Goal: Task Accomplishment & Management: Complete application form

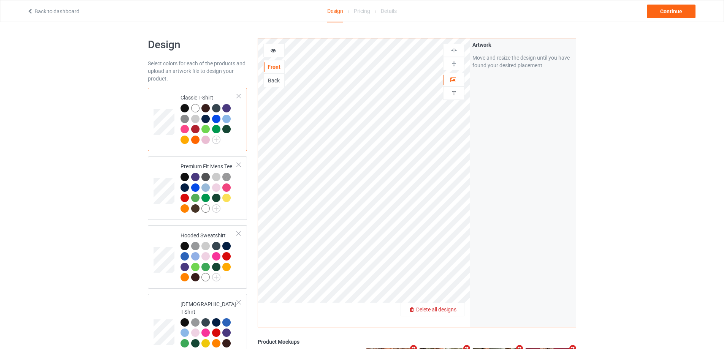
click at [459, 308] on div "Delete all designs" at bounding box center [432, 310] width 63 height 8
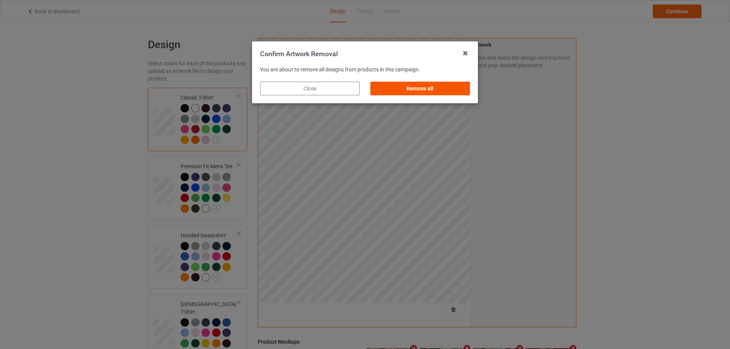
click at [452, 94] on div "Remove all" at bounding box center [420, 89] width 100 height 14
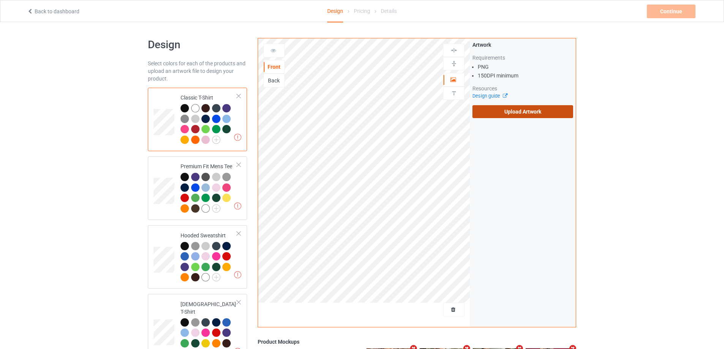
click at [514, 111] on label "Upload Artwork" at bounding box center [523, 111] width 101 height 13
click at [0, 0] on input "Upload Artwork" at bounding box center [0, 0] width 0 height 0
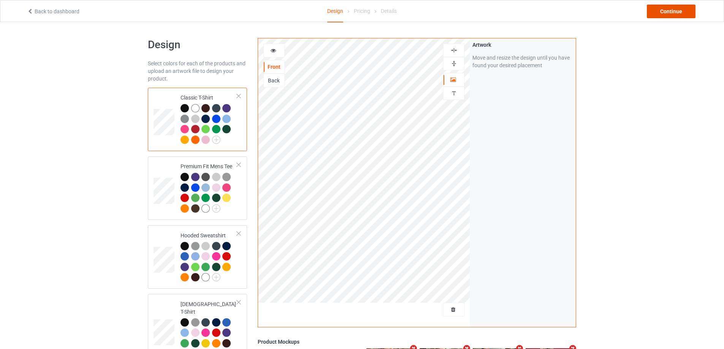
click at [693, 14] on div "Continue" at bounding box center [671, 12] width 49 height 14
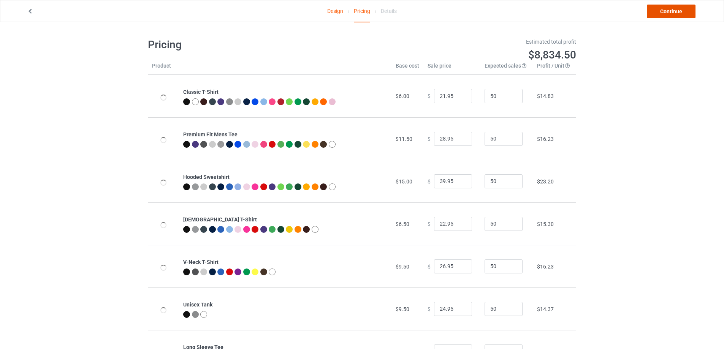
click at [693, 14] on link "Continue" at bounding box center [671, 12] width 49 height 14
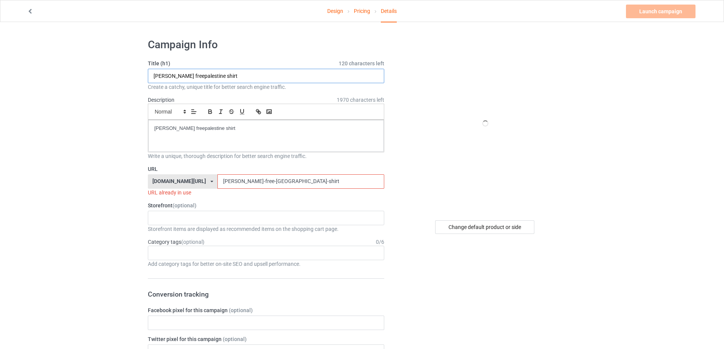
paste input "I fixed all the issues"
drag, startPoint x: 224, startPoint y: 78, endPoint x: 100, endPoint y: 90, distance: 124.9
type input "I fixed all the issues shirt"
drag, startPoint x: 144, startPoint y: 129, endPoint x: 165, endPoint y: 141, distance: 24.5
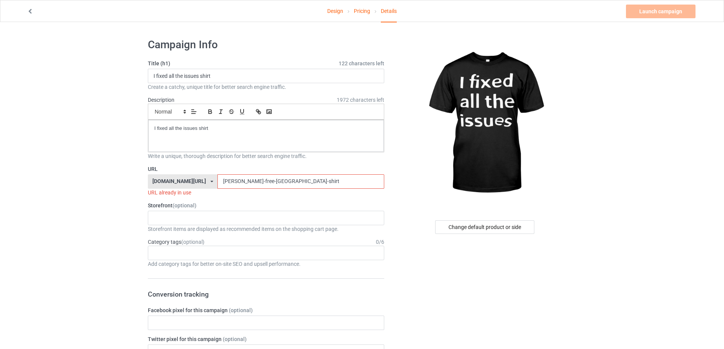
drag, startPoint x: 267, startPoint y: 184, endPoint x: 120, endPoint y: 177, distance: 147.3
paste input "i-fixed-all-the-issues"
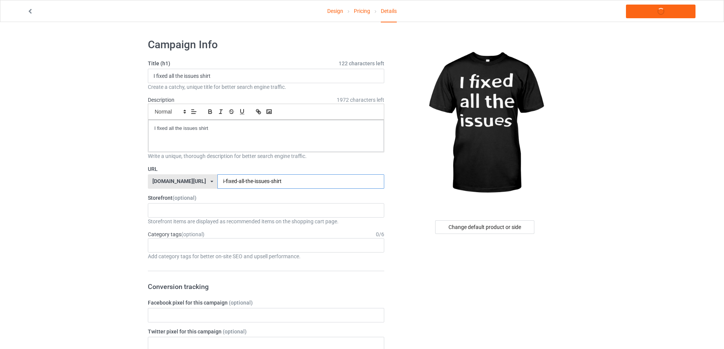
type input "i-fixed-all-the-issues-shirt"
drag, startPoint x: 230, startPoint y: 128, endPoint x: 65, endPoint y: 130, distance: 164.3
copy p "I fixed all the issues shirt"
click at [677, 11] on link "Launch campaign" at bounding box center [661, 12] width 70 height 14
